Goal: Obtain resource: Obtain resource

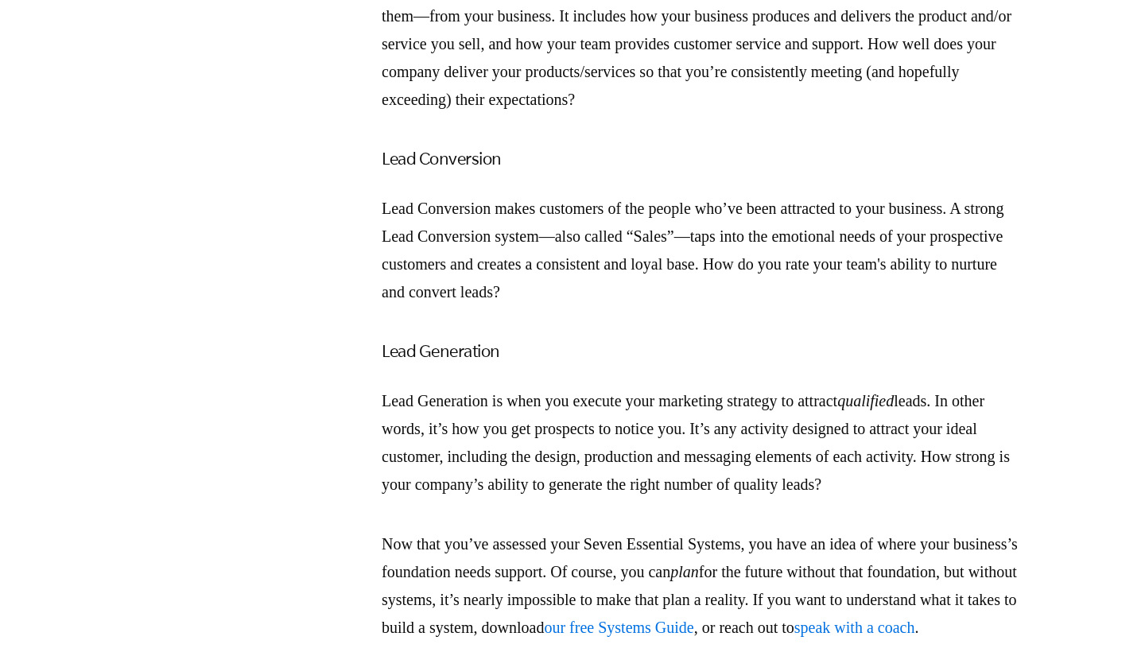
scroll to position [2726, 0]
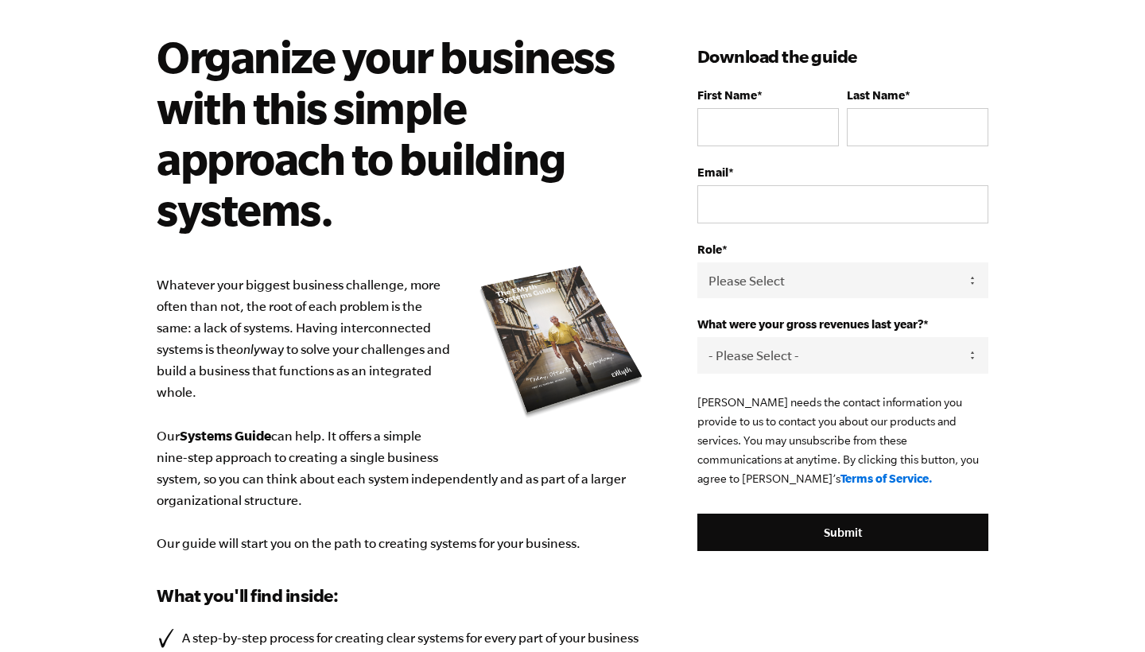
scroll to position [95, 0]
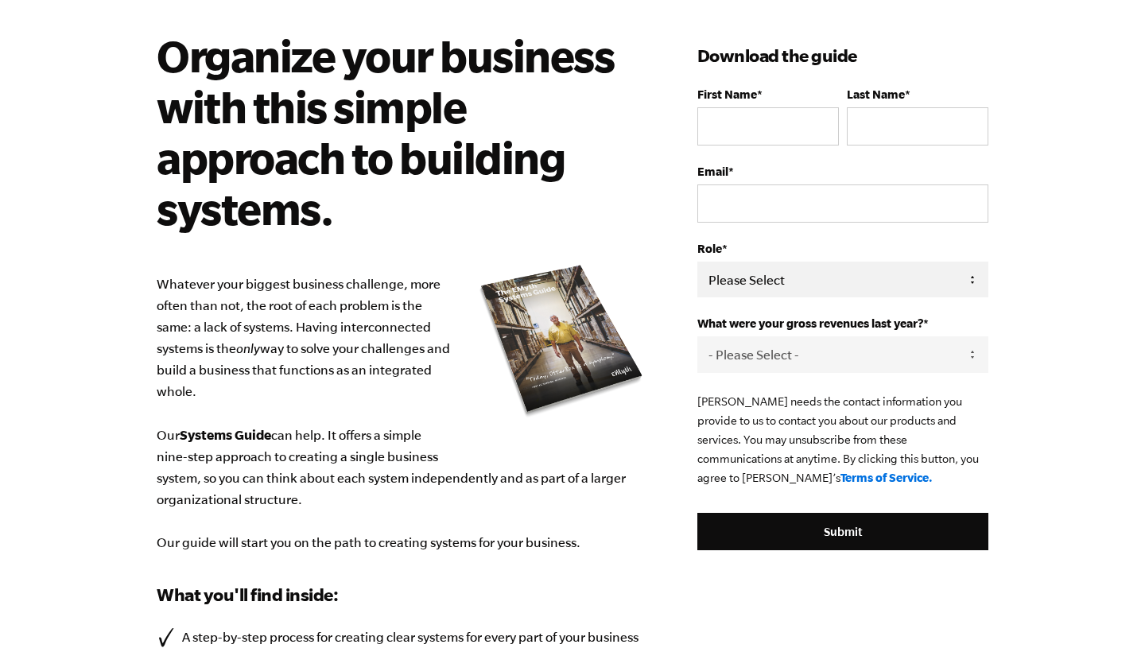
select select "Owner"
select select "0-75K"
type input "Jorne"
type input "Kasper"
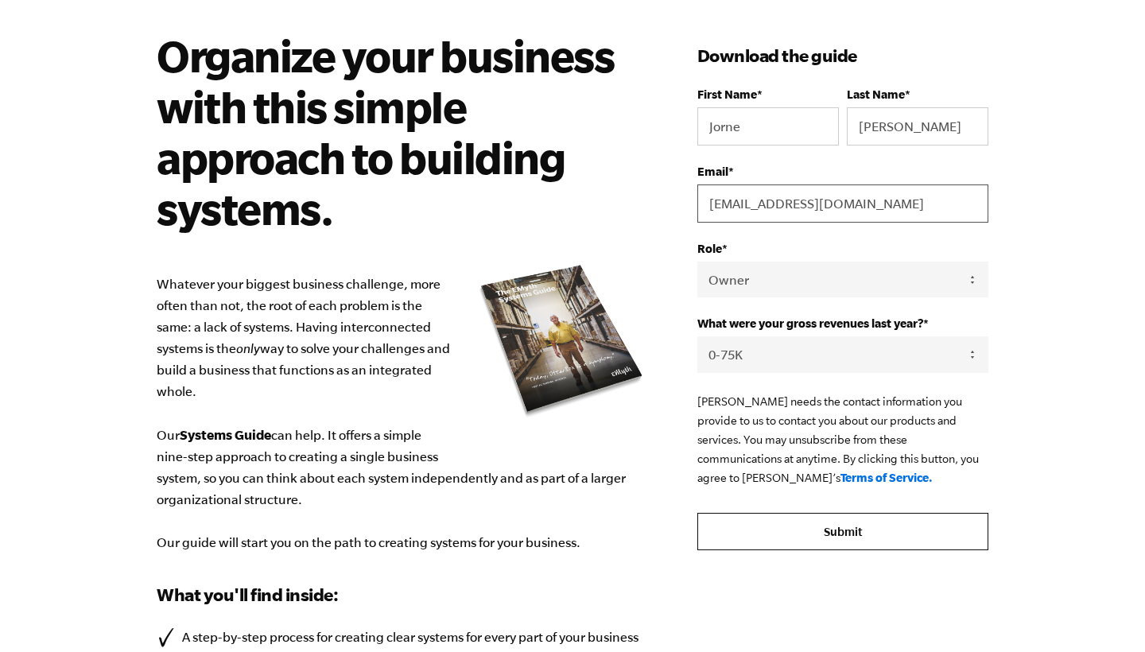
type input "dalveglama@gmail.com"
click at [878, 530] on input "Submit" at bounding box center [842, 532] width 291 height 38
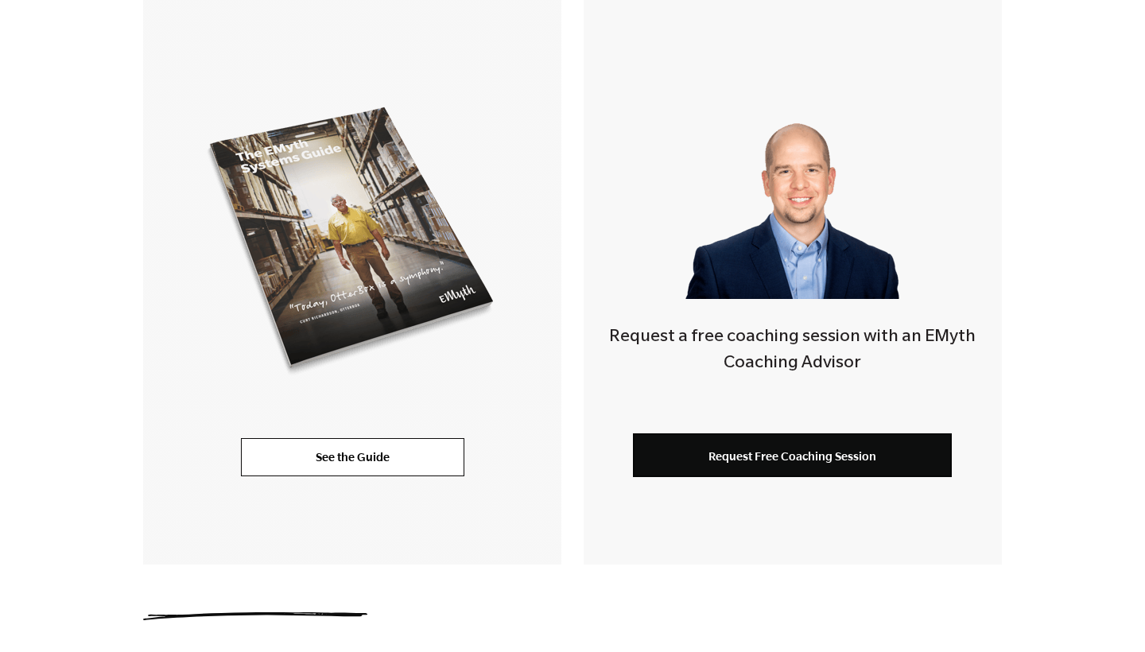
scroll to position [258, 0]
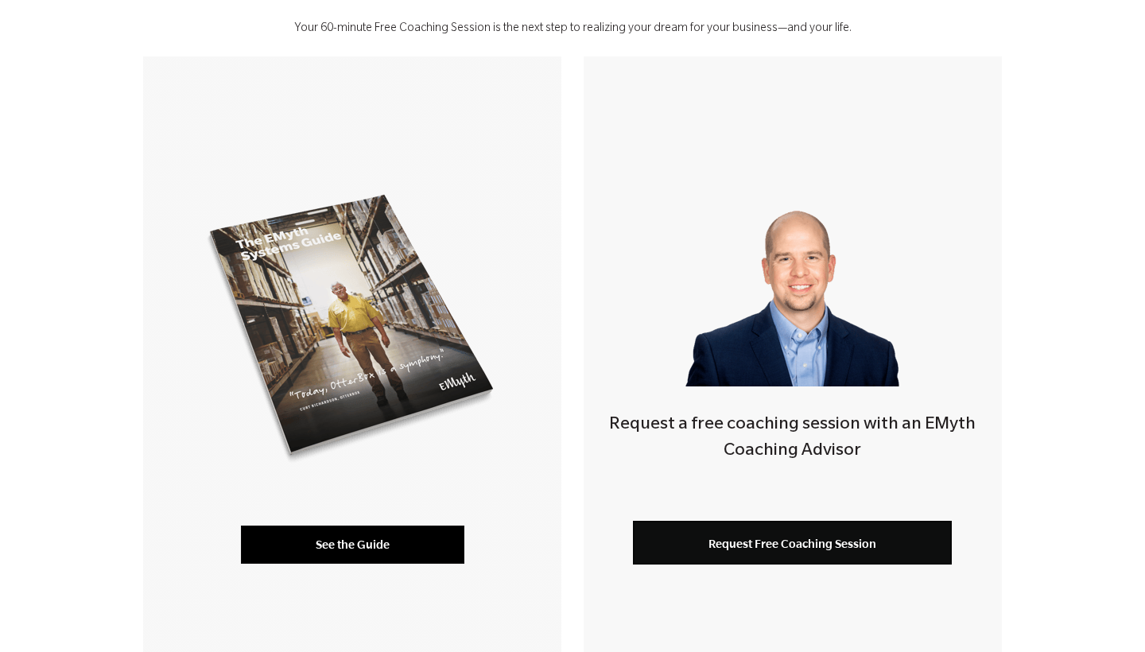
click at [397, 545] on link "See the Guide" at bounding box center [352, 545] width 223 height 38
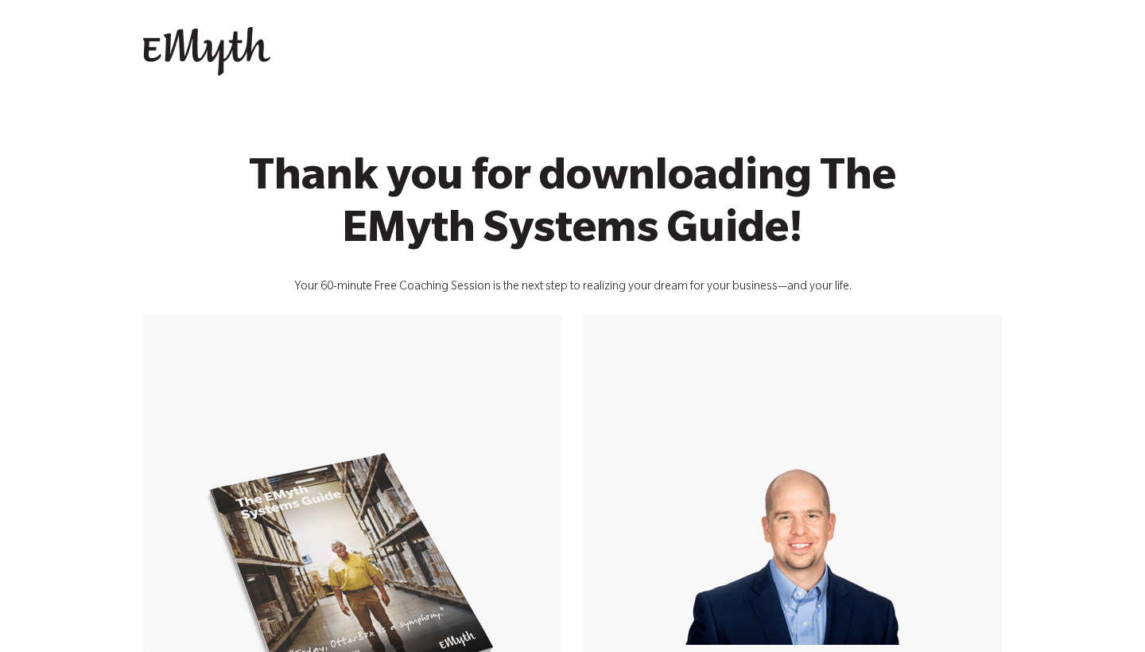
scroll to position [0, 0]
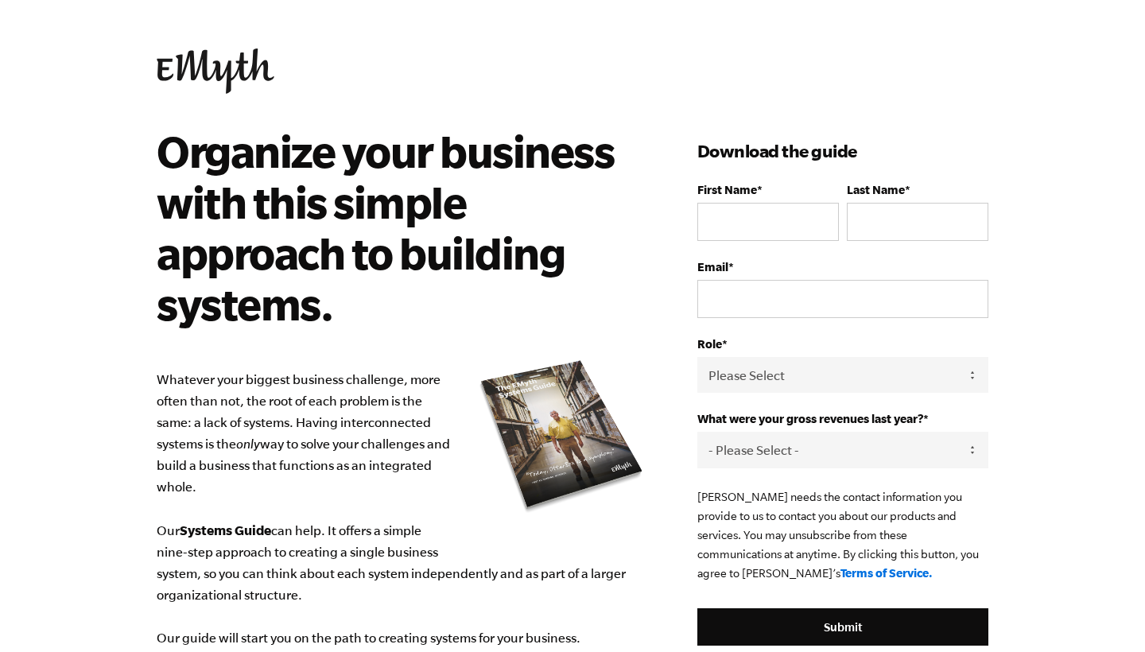
scroll to position [95, 0]
